Goal: Task Accomplishment & Management: Manage account settings

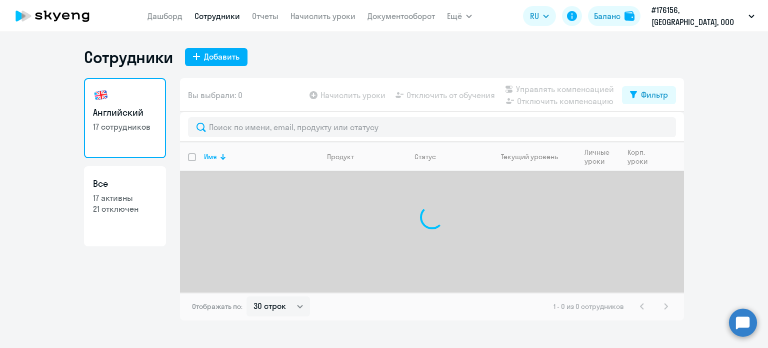
select select "30"
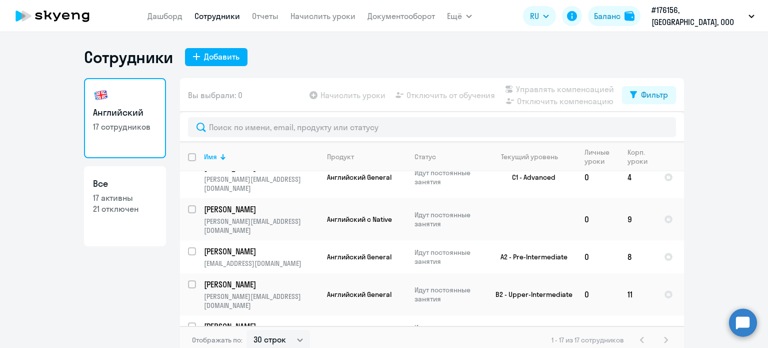
scroll to position [150, 0]
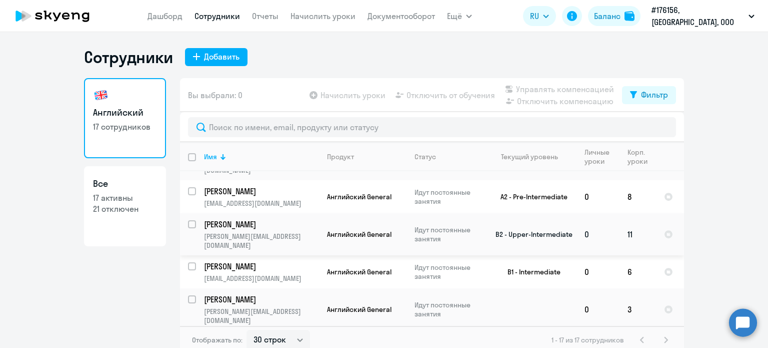
click at [189, 222] on input "select row 19673781" at bounding box center [198, 230] width 20 height 20
checkbox input "true"
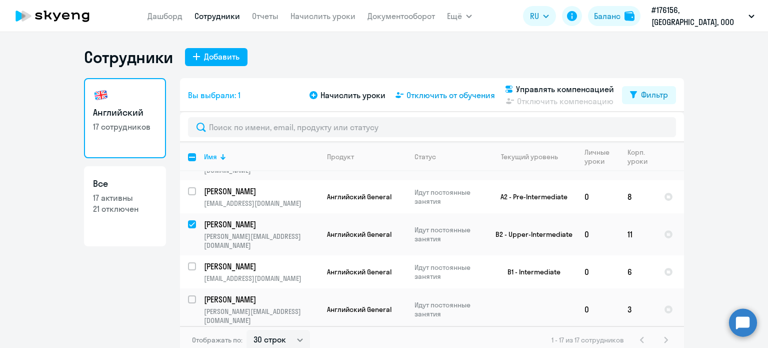
click at [464, 93] on span "Отключить от обучения" at bounding box center [451, 95] width 89 height 12
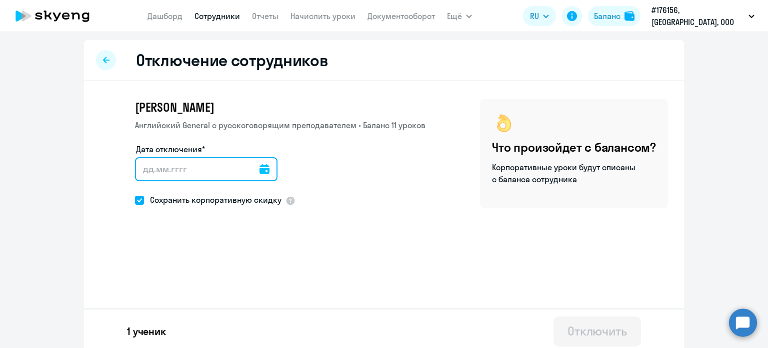
click at [180, 168] on input "Дата отключения*" at bounding box center [206, 169] width 143 height 24
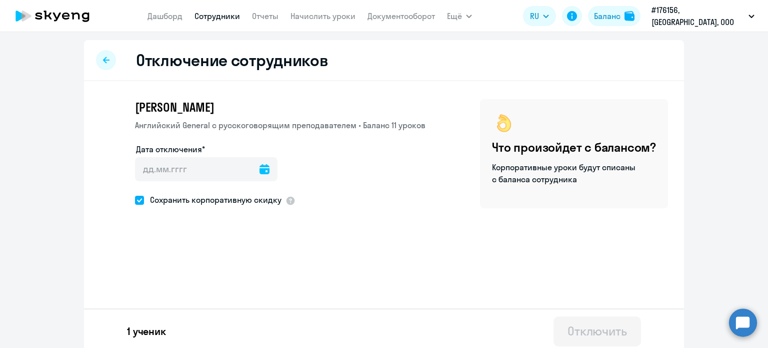
click at [260, 168] on icon at bounding box center [265, 169] width 10 height 10
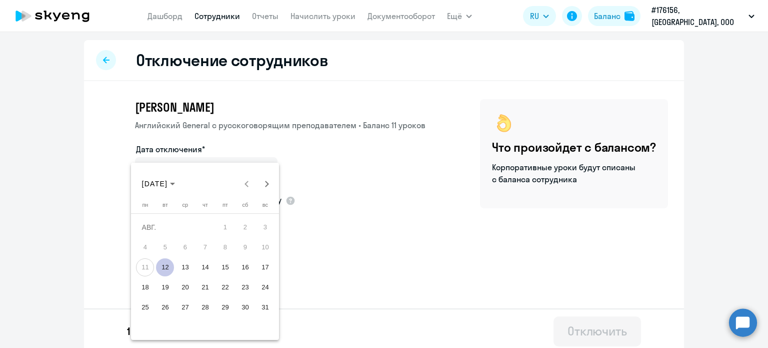
click at [165, 267] on span "12" at bounding box center [165, 267] width 18 height 18
type input "[DATE]"
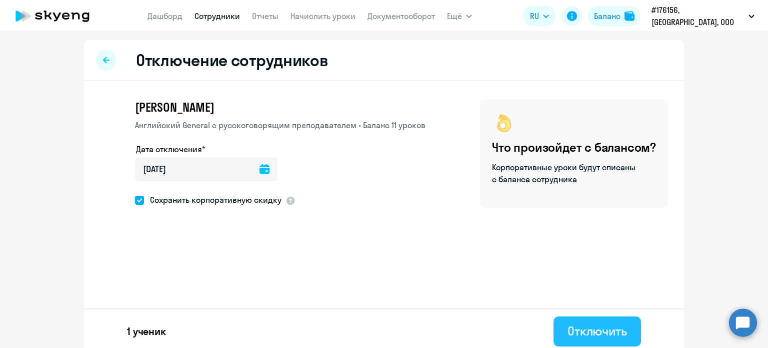
click at [575, 326] on div "Отключить" at bounding box center [598, 331] width 60 height 16
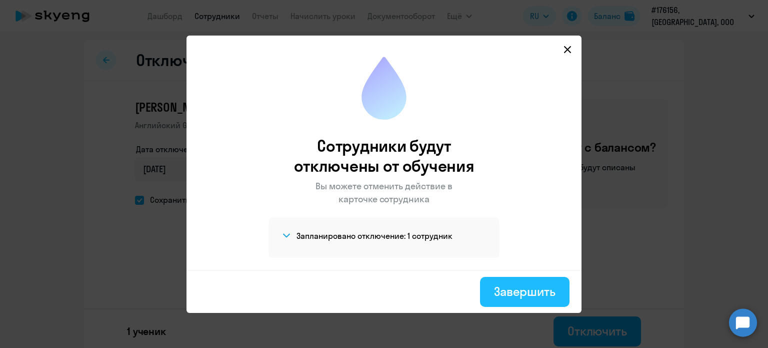
click at [504, 288] on div "Завершить" at bounding box center [525, 291] width 62 height 16
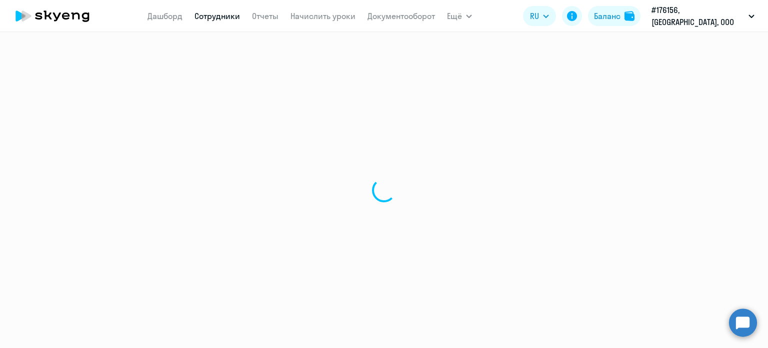
select select "30"
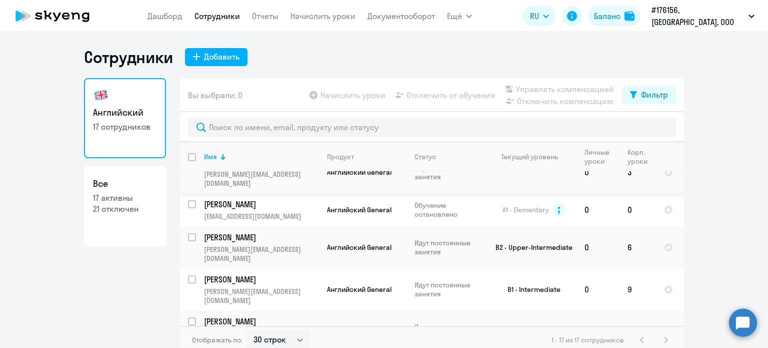
scroll to position [300, 0]
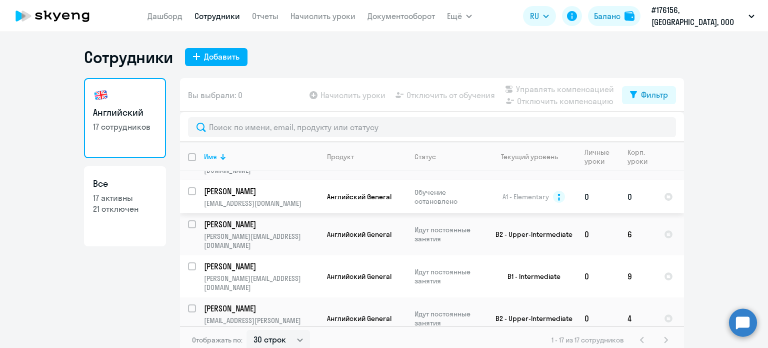
click at [188, 187] on input "select row 1677037" at bounding box center [198, 197] width 20 height 20
checkbox input "true"
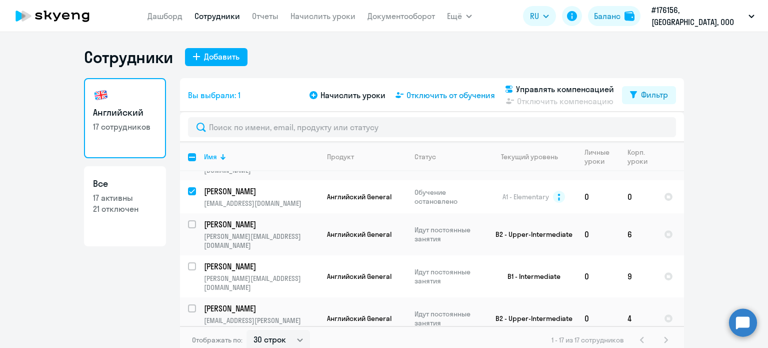
click at [437, 93] on span "Отключить от обучения" at bounding box center [451, 95] width 89 height 12
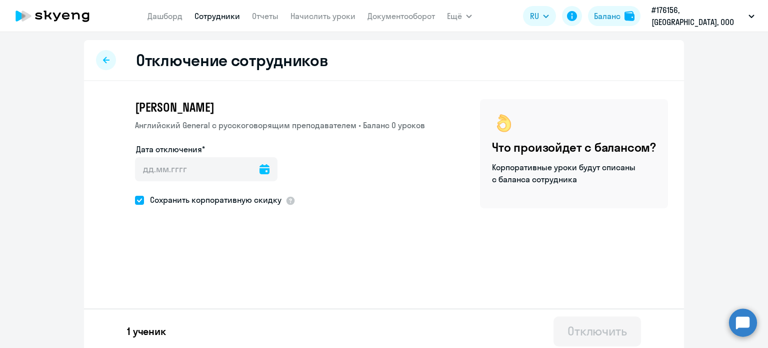
click at [260, 168] on icon at bounding box center [265, 169] width 10 height 10
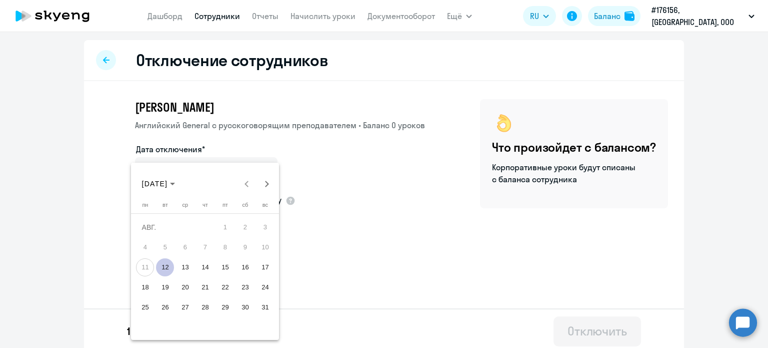
click at [170, 266] on span "12" at bounding box center [165, 267] width 18 height 18
type input "[DATE]"
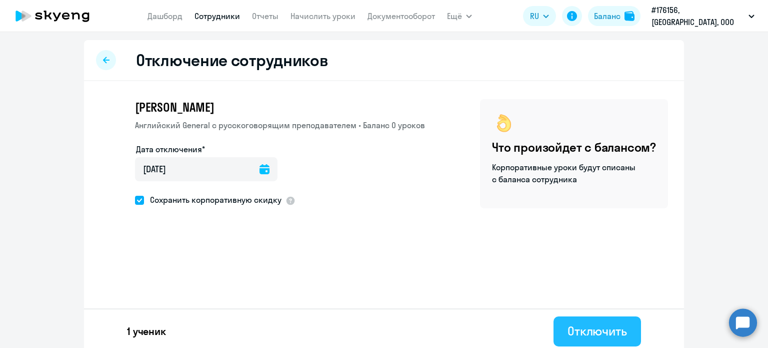
click at [606, 331] on div "Отключить" at bounding box center [598, 331] width 60 height 16
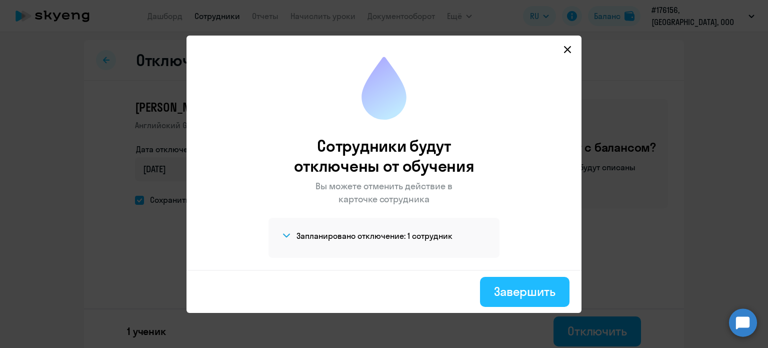
click at [520, 293] on div "Завершить" at bounding box center [525, 291] width 62 height 16
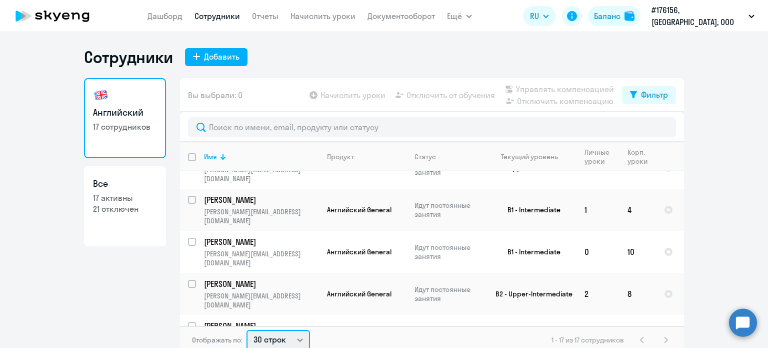
scroll to position [2, 0]
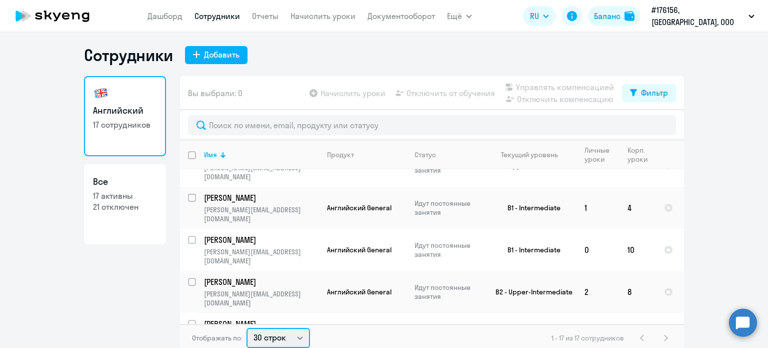
click at [296, 338] on select "30 строк 50 строк 100 строк" at bounding box center [279, 338] width 64 height 20
select select "50"
click at [247, 328] on select "30 строк 50 строк 100 строк" at bounding box center [279, 338] width 64 height 20
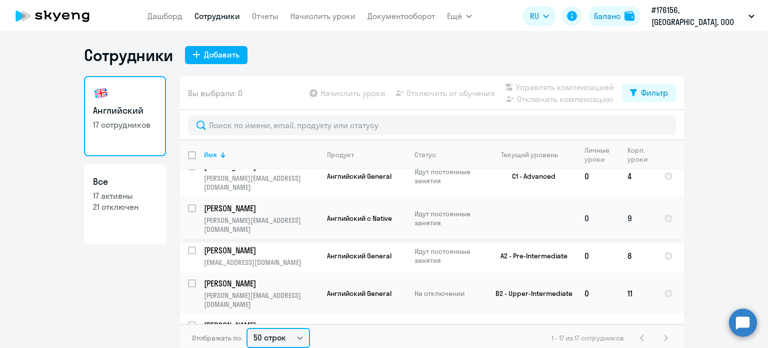
scroll to position [100, 0]
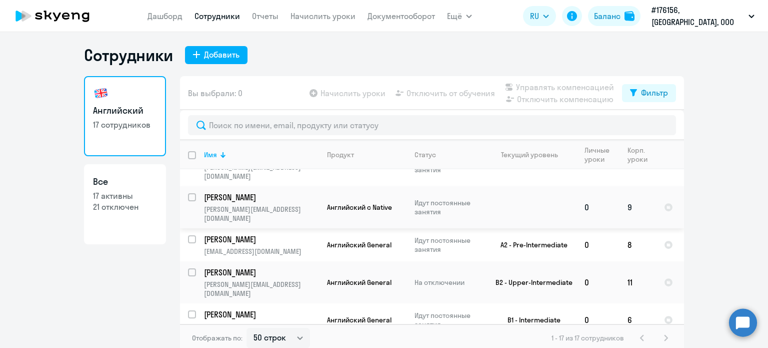
click at [188, 201] on input "select row 21183665" at bounding box center [198, 203] width 20 height 20
checkbox input "true"
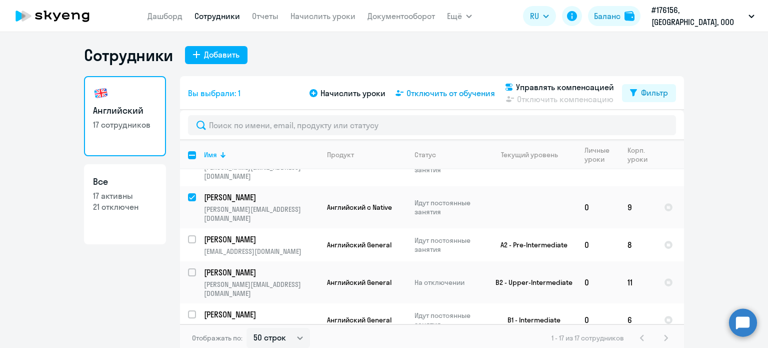
click at [452, 87] on span "Отключить от обучения" at bounding box center [451, 93] width 89 height 12
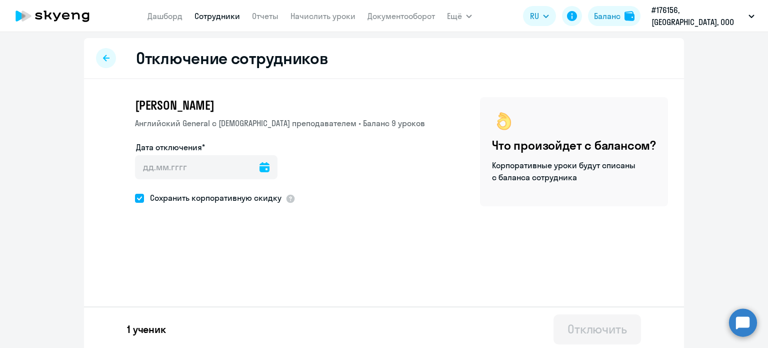
click at [260, 170] on icon at bounding box center [265, 167] width 10 height 10
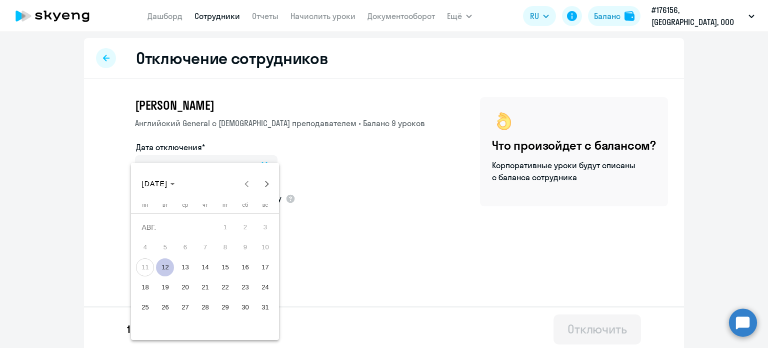
drag, startPoint x: 166, startPoint y: 263, endPoint x: 185, endPoint y: 257, distance: 20.4
click at [166, 263] on span "12" at bounding box center [165, 267] width 18 height 18
type input "[DATE]"
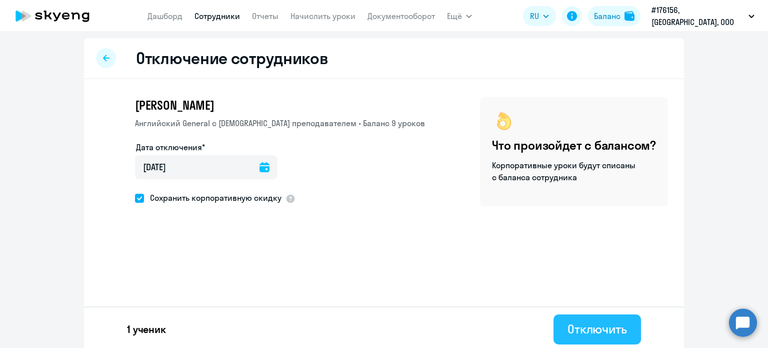
click at [607, 330] on div "Отключить" at bounding box center [598, 329] width 60 height 16
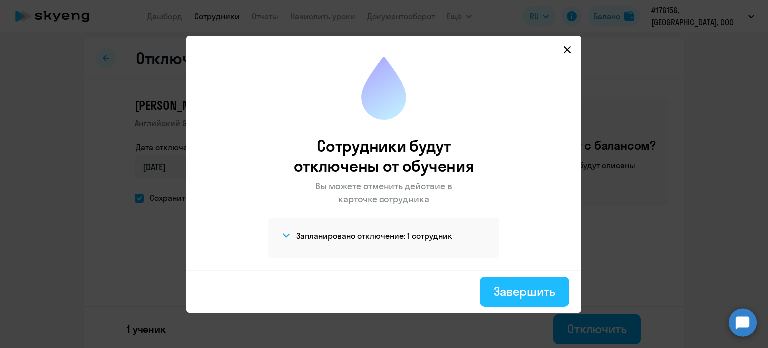
click at [512, 294] on div "Завершить" at bounding box center [525, 291] width 62 height 16
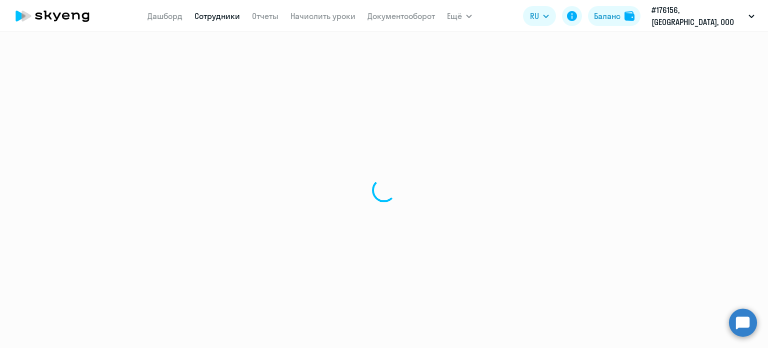
select select "30"
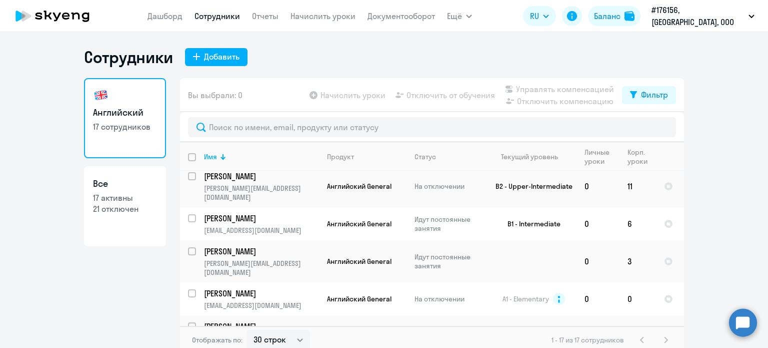
scroll to position [200, 0]
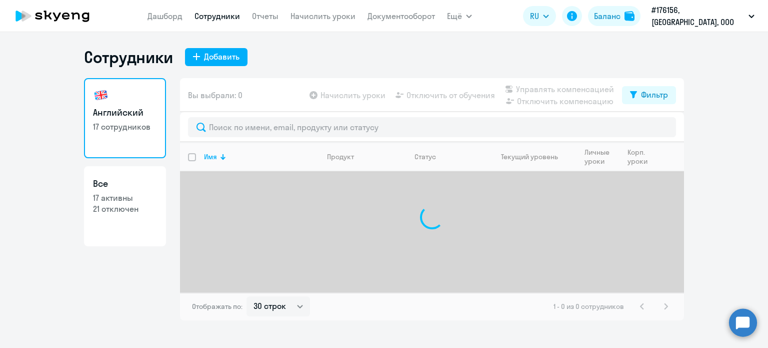
select select "30"
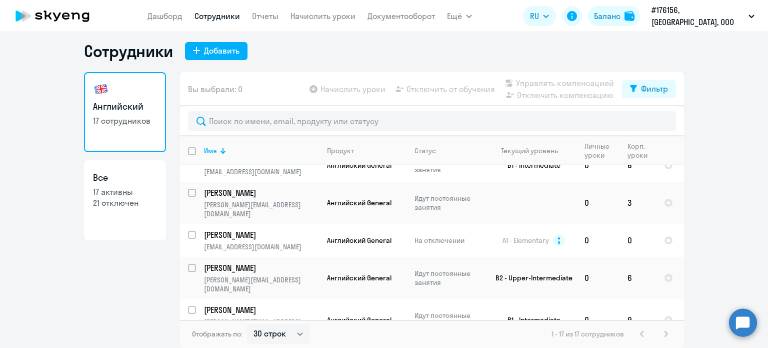
scroll to position [243, 0]
